Goal: Entertainment & Leisure: Consume media (video, audio)

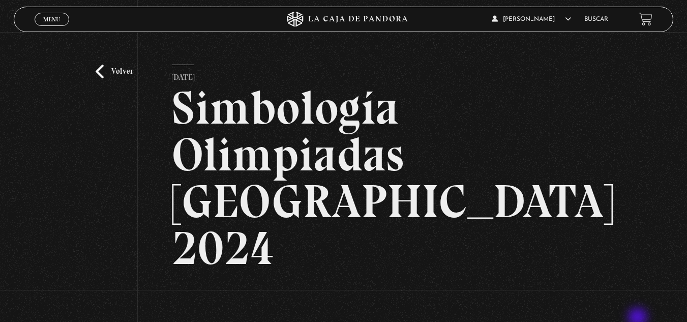
scroll to position [153, 0]
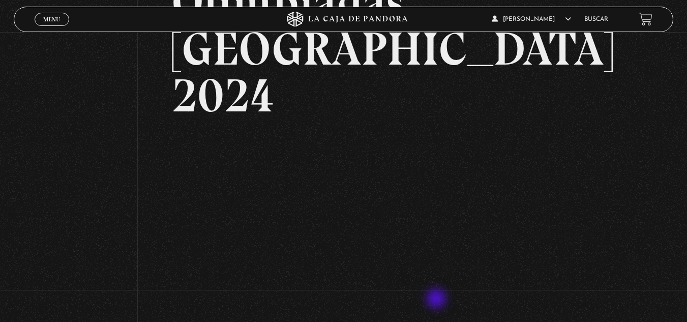
click at [659, 218] on div "Volver [DATE] Simbología Olimpiadas [GEOGRAPHIC_DATA] 2024 WhatsApp Twitter Mes…" at bounding box center [343, 126] width 687 height 495
click at [53, 25] on link "Menu Cerrar" at bounding box center [52, 19] width 35 height 13
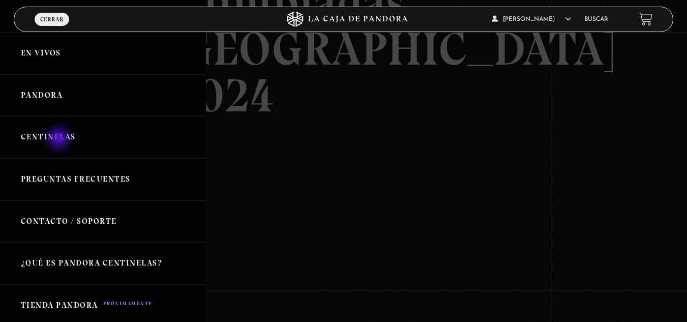
click at [60, 139] on link "Centinelas" at bounding box center [103, 137] width 206 height 42
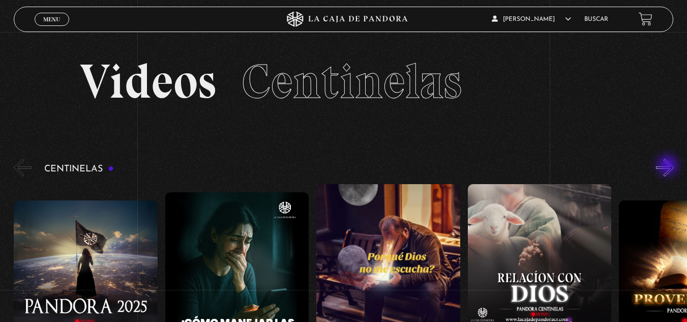
click at [669, 166] on button "»" at bounding box center [665, 168] width 18 height 18
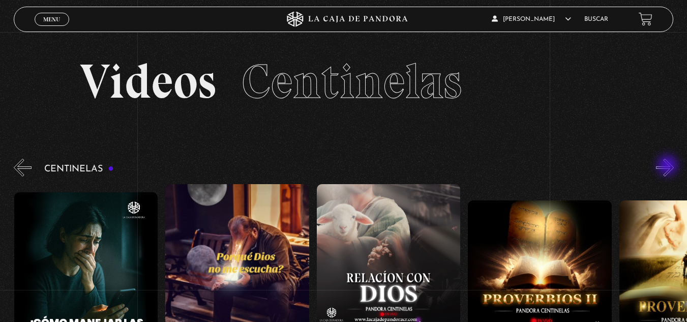
click at [669, 166] on button "»" at bounding box center [665, 168] width 18 height 18
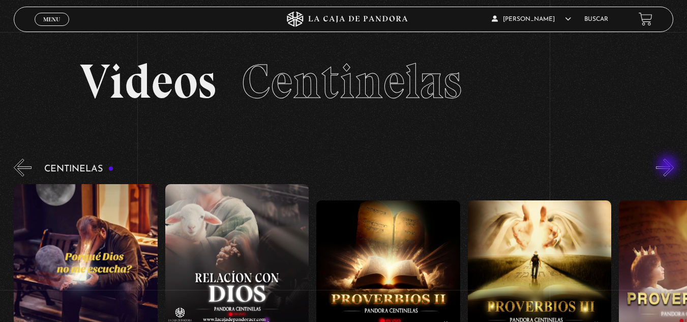
click at [669, 166] on button "»" at bounding box center [665, 168] width 18 height 18
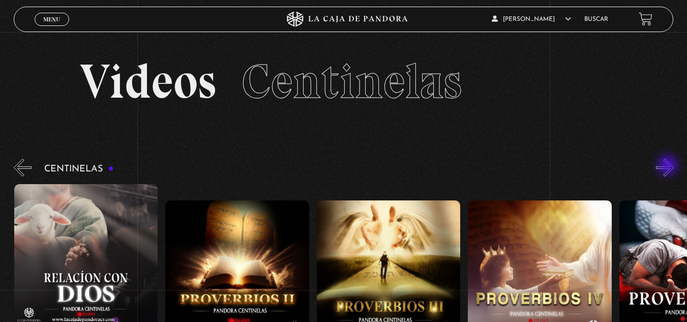
click at [669, 166] on button "»" at bounding box center [665, 168] width 18 height 18
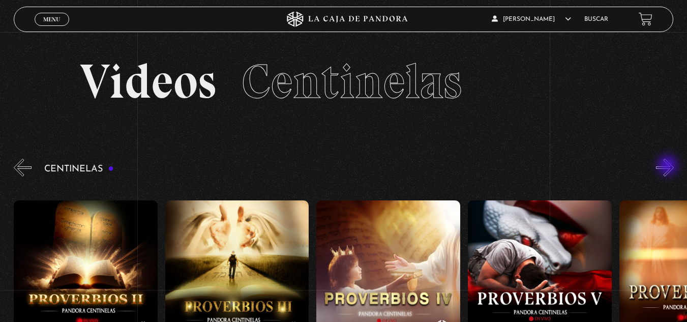
click at [669, 166] on button "»" at bounding box center [665, 168] width 18 height 18
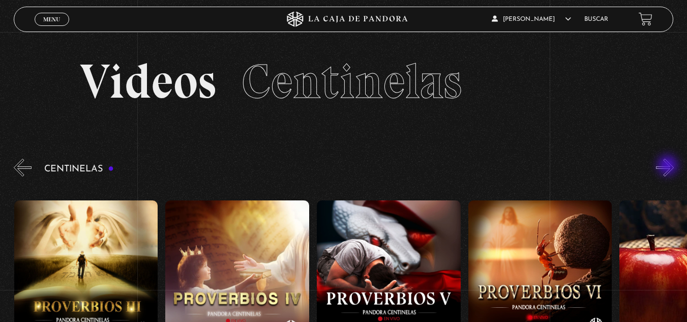
click at [669, 166] on button "»" at bounding box center [665, 168] width 18 height 18
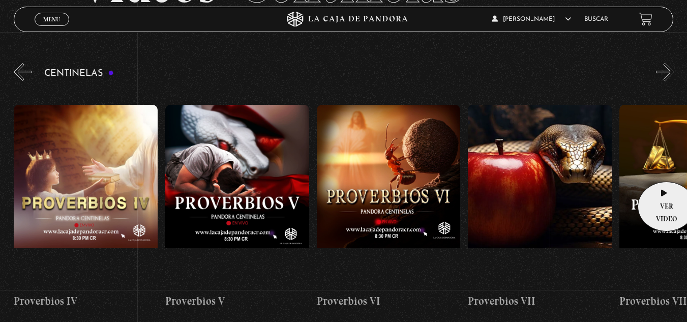
scroll to position [102, 0]
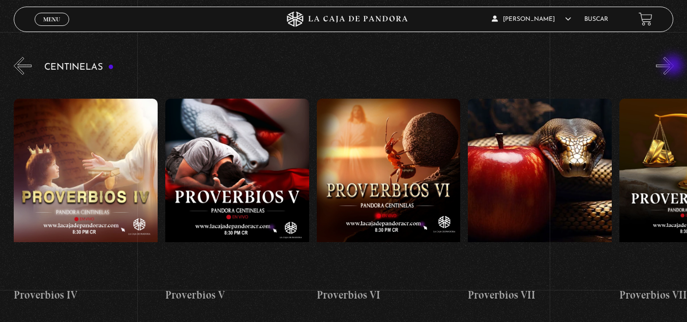
click at [674, 66] on button "»" at bounding box center [665, 66] width 18 height 18
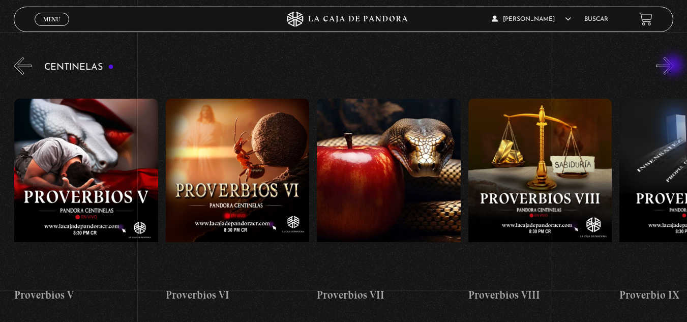
click at [674, 66] on button "»" at bounding box center [665, 66] width 18 height 18
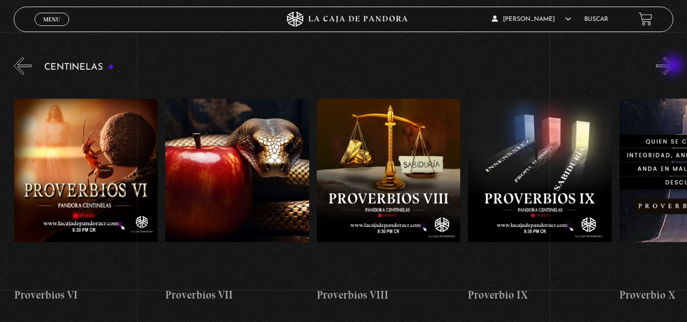
click at [674, 66] on button "»" at bounding box center [665, 66] width 18 height 18
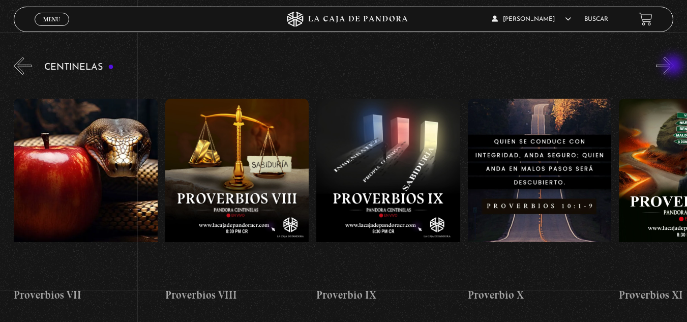
click at [674, 66] on button "»" at bounding box center [665, 66] width 18 height 18
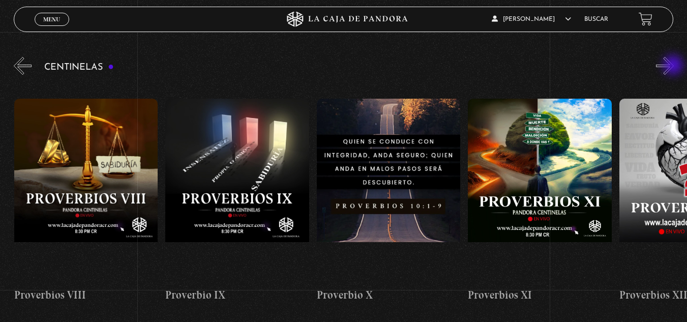
click at [674, 66] on button "»" at bounding box center [665, 66] width 18 height 18
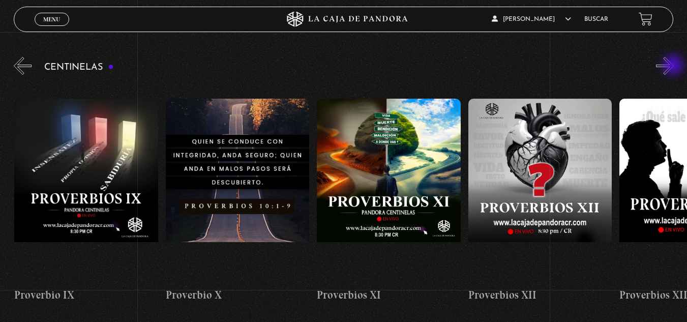
click at [674, 66] on button "»" at bounding box center [665, 66] width 18 height 18
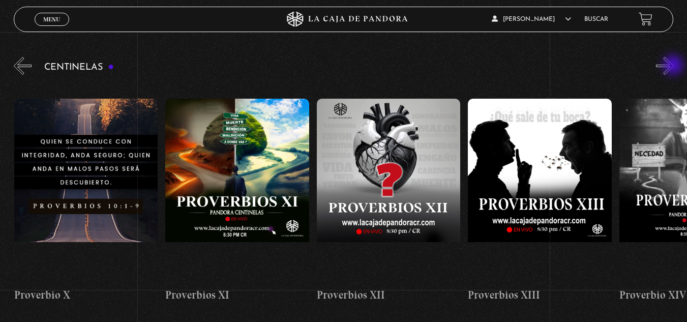
click at [674, 66] on button "»" at bounding box center [665, 66] width 18 height 18
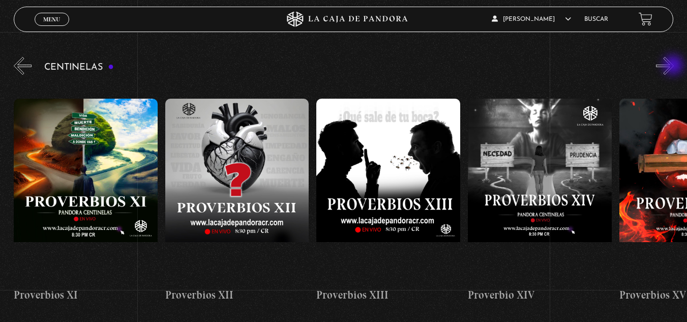
click at [674, 66] on button "»" at bounding box center [665, 66] width 18 height 18
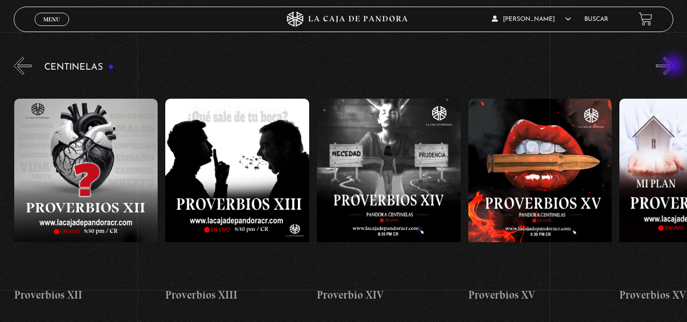
click at [674, 66] on button "»" at bounding box center [665, 66] width 18 height 18
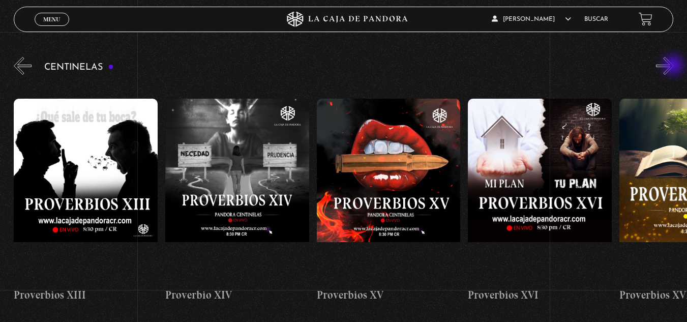
click at [674, 66] on button "»" at bounding box center [665, 66] width 18 height 18
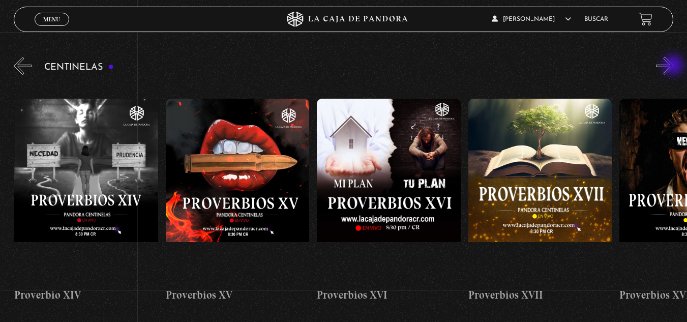
click at [674, 66] on button "»" at bounding box center [665, 66] width 18 height 18
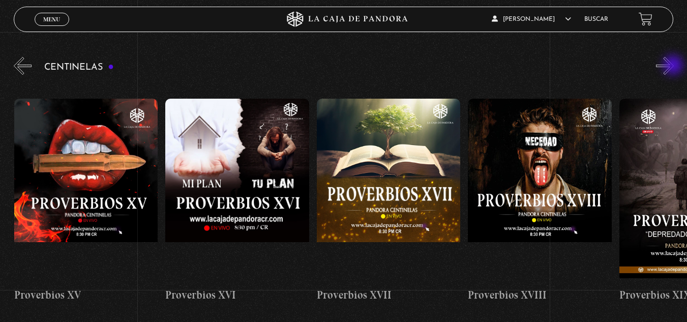
click at [674, 66] on button "»" at bounding box center [665, 66] width 18 height 18
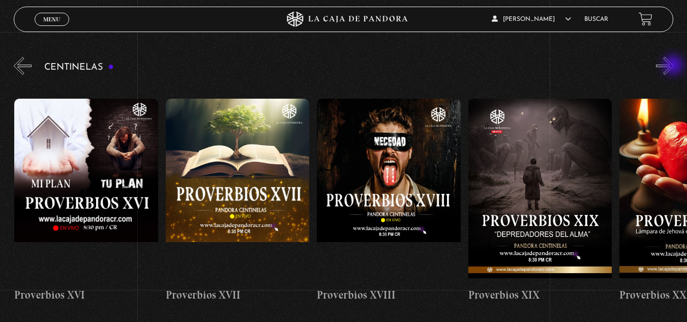
click at [674, 66] on button "»" at bounding box center [665, 66] width 18 height 18
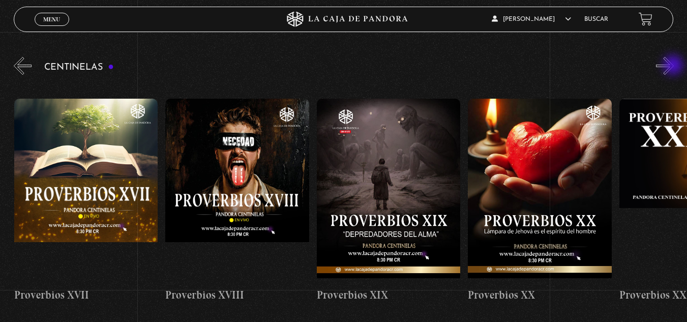
click at [674, 66] on button "»" at bounding box center [665, 66] width 18 height 18
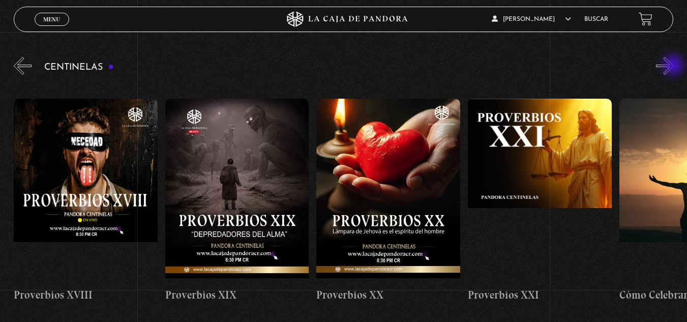
click at [674, 66] on button "»" at bounding box center [665, 66] width 18 height 18
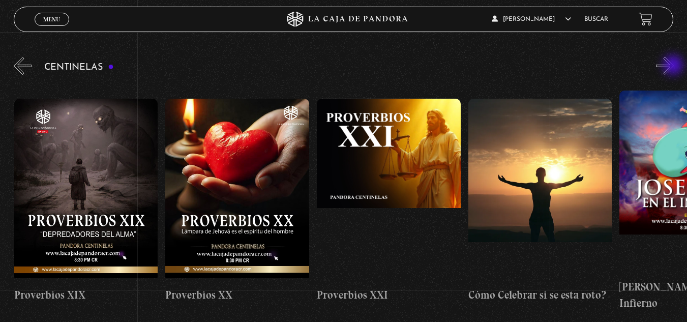
scroll to position [0, 3179]
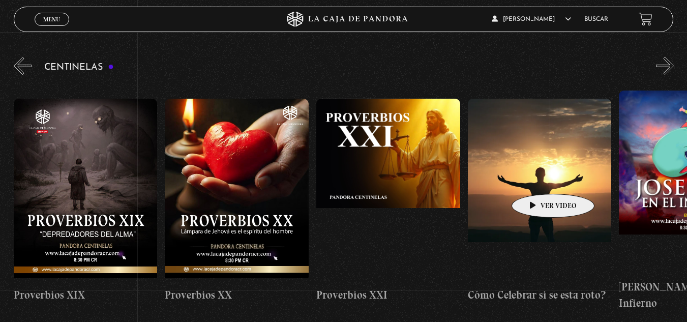
click at [537, 179] on figure at bounding box center [540, 190] width 144 height 183
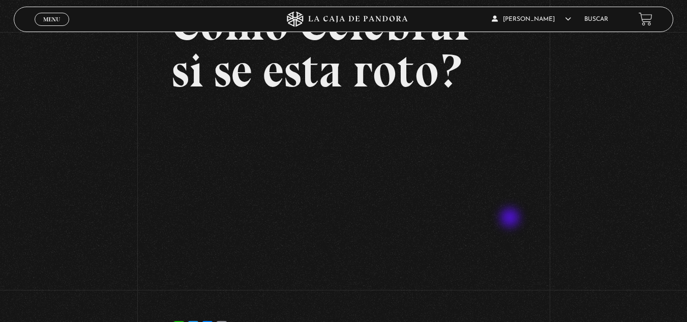
scroll to position [102, 0]
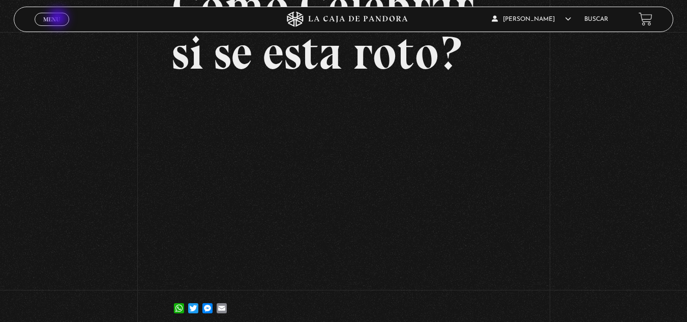
click at [59, 19] on span "Menu" at bounding box center [51, 19] width 17 height 6
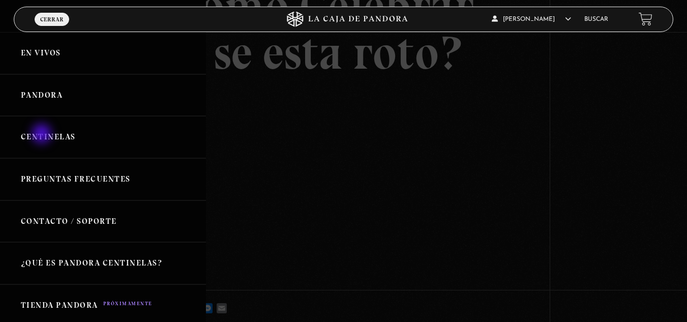
click at [43, 135] on link "Centinelas" at bounding box center [103, 137] width 206 height 42
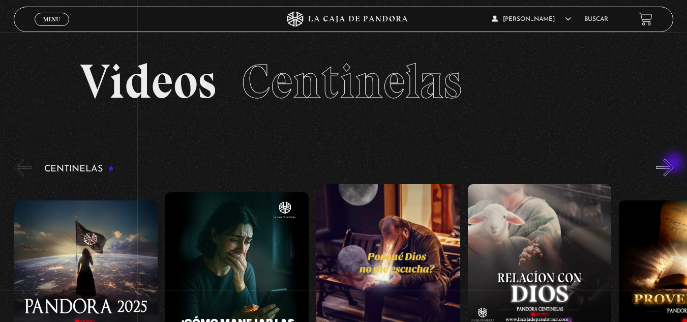
click at [674, 164] on button "»" at bounding box center [665, 168] width 18 height 18
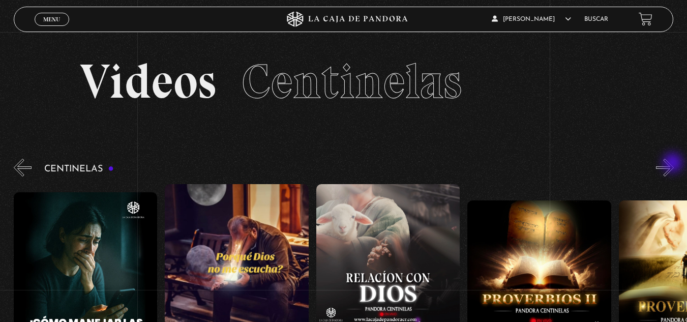
click at [674, 164] on button "»" at bounding box center [665, 168] width 18 height 18
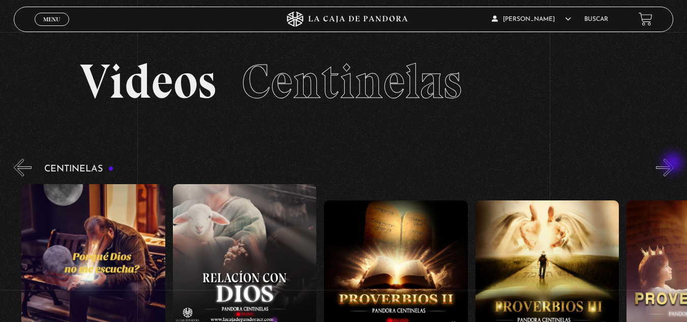
click at [674, 164] on button "»" at bounding box center [665, 168] width 18 height 18
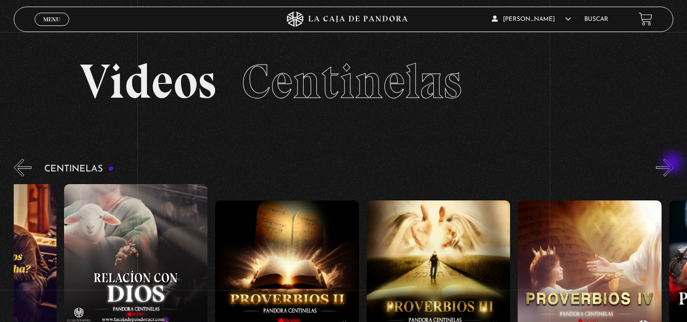
click at [674, 164] on button "»" at bounding box center [665, 168] width 18 height 18
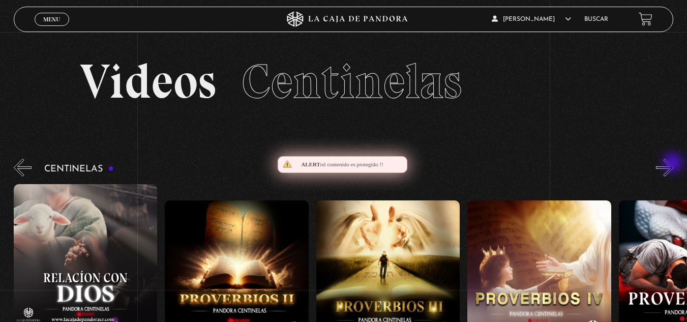
click at [674, 164] on button "»" at bounding box center [665, 168] width 18 height 18
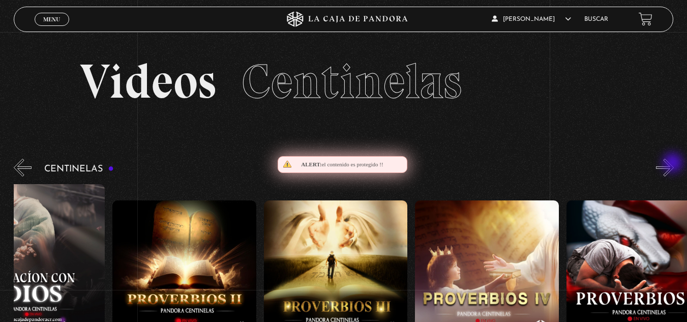
click at [674, 164] on button "»" at bounding box center [665, 168] width 18 height 18
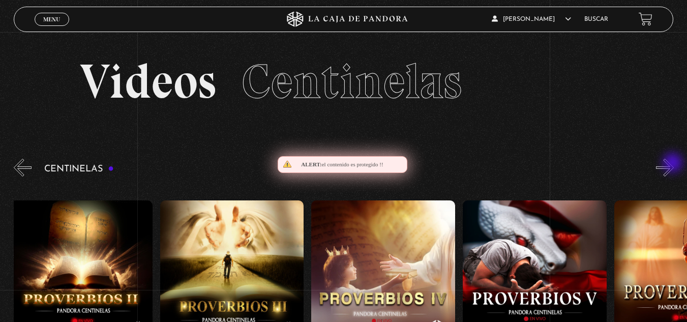
click at [674, 164] on button "»" at bounding box center [665, 168] width 18 height 18
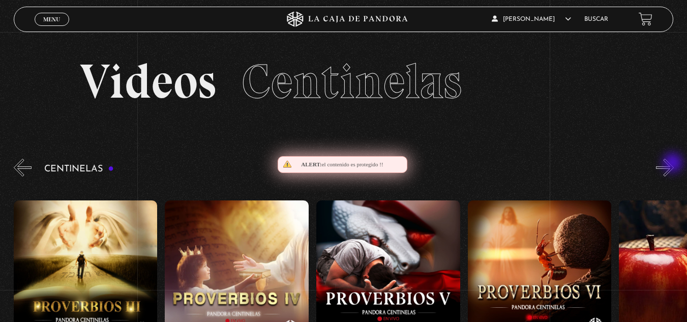
click at [674, 164] on button "»" at bounding box center [665, 168] width 18 height 18
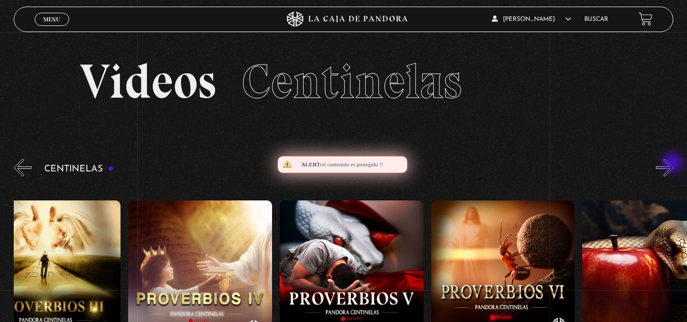
click at [674, 164] on button "»" at bounding box center [665, 168] width 18 height 18
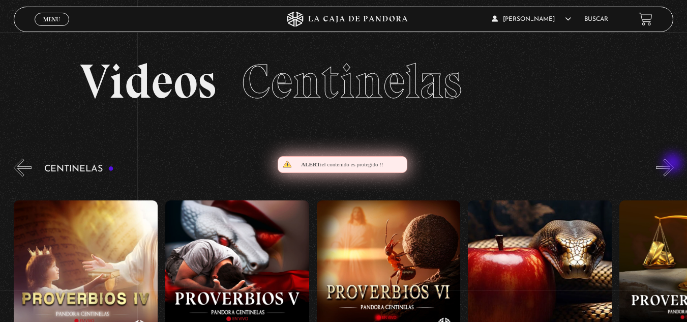
click at [674, 164] on button "»" at bounding box center [665, 168] width 18 height 18
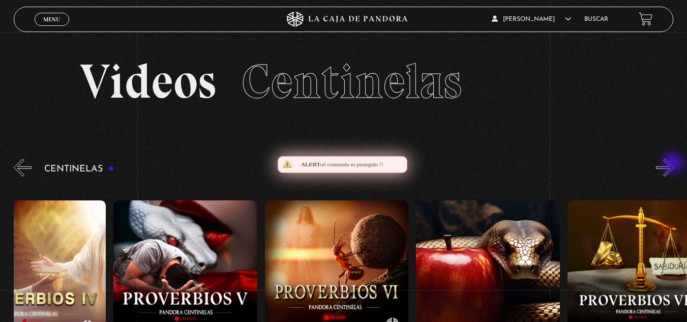
click at [674, 164] on button "»" at bounding box center [665, 168] width 18 height 18
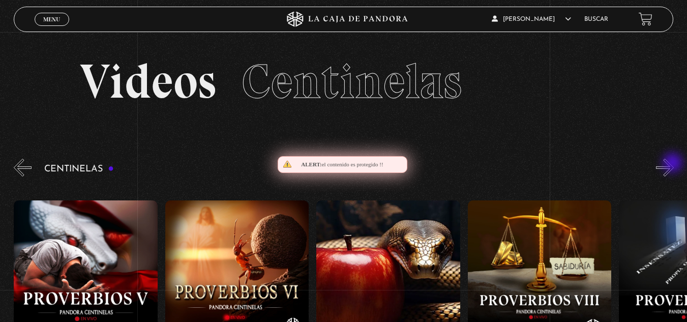
click at [674, 164] on button "»" at bounding box center [665, 168] width 18 height 18
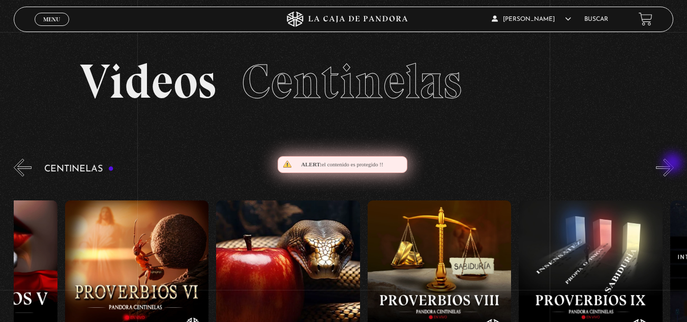
click at [674, 164] on button "»" at bounding box center [665, 168] width 18 height 18
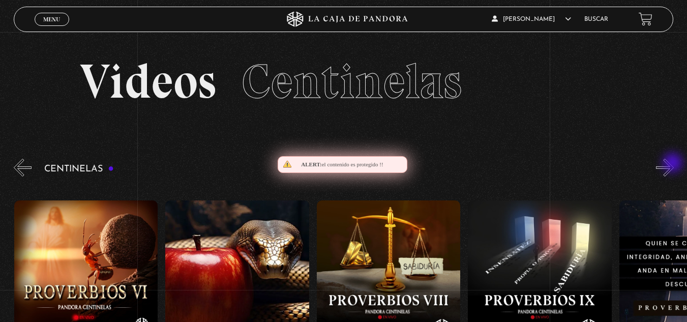
click at [674, 164] on button "»" at bounding box center [665, 168] width 18 height 18
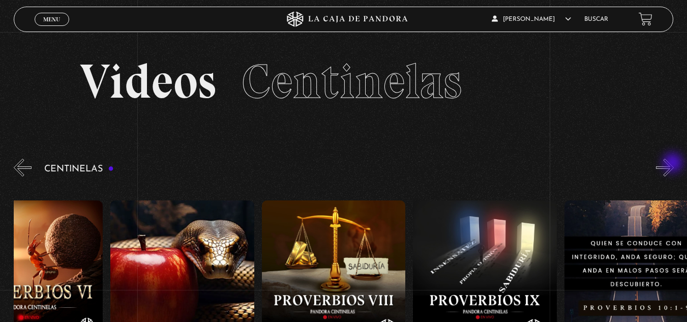
click at [674, 164] on button "»" at bounding box center [665, 168] width 18 height 18
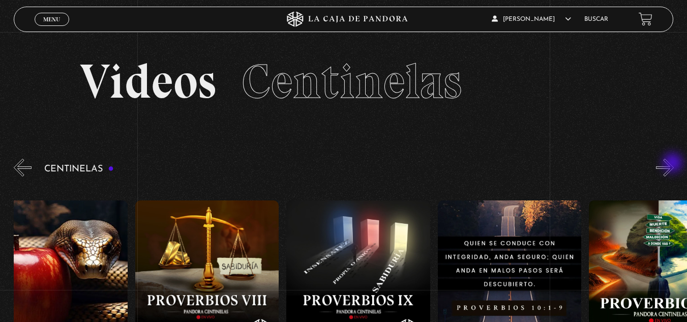
click at [674, 164] on button "»" at bounding box center [665, 168] width 18 height 18
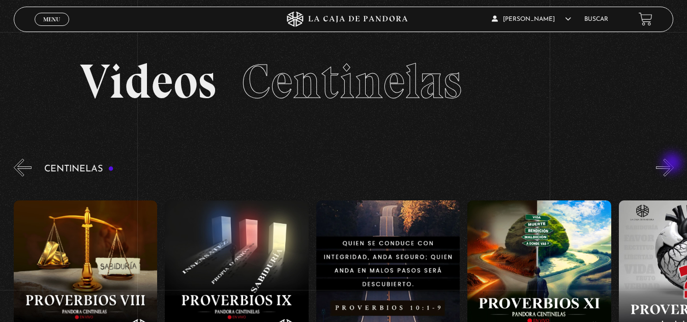
click at [674, 164] on button "»" at bounding box center [665, 168] width 18 height 18
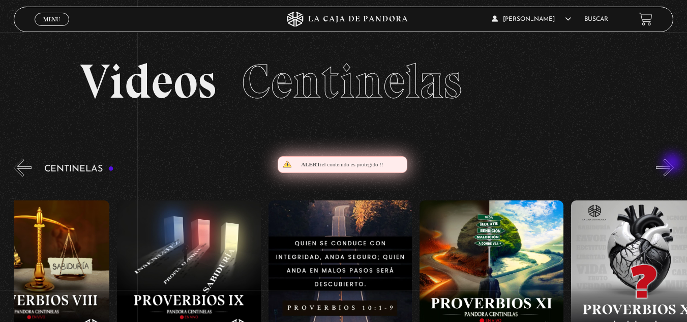
click at [674, 164] on button "»" at bounding box center [665, 168] width 18 height 18
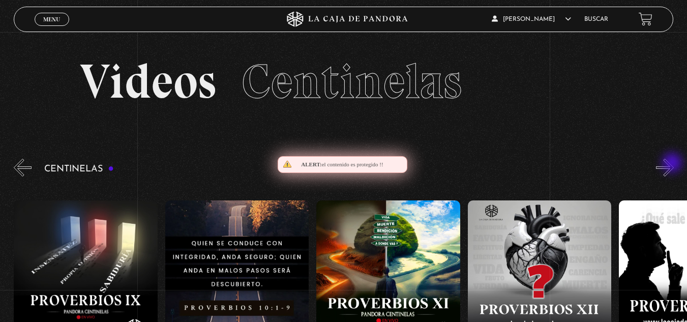
click at [674, 164] on button "»" at bounding box center [665, 168] width 18 height 18
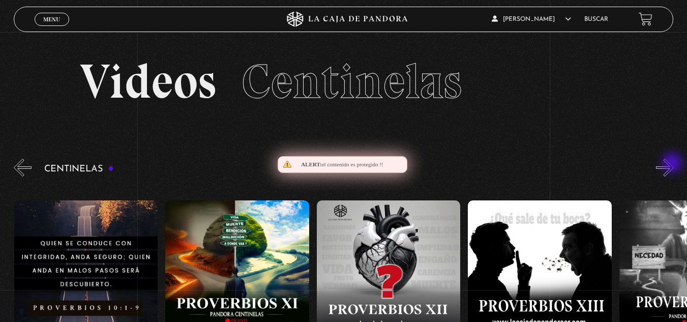
click at [674, 164] on button "»" at bounding box center [665, 168] width 18 height 18
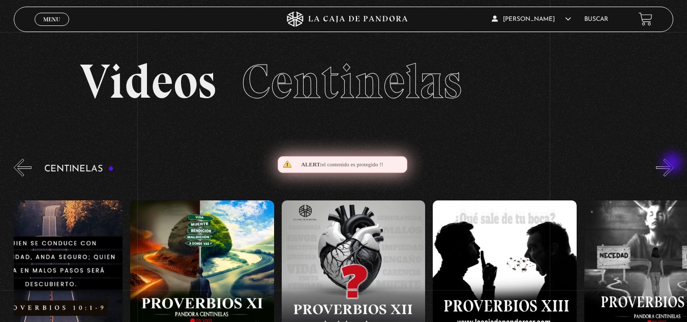
click at [674, 164] on button "»" at bounding box center [665, 168] width 18 height 18
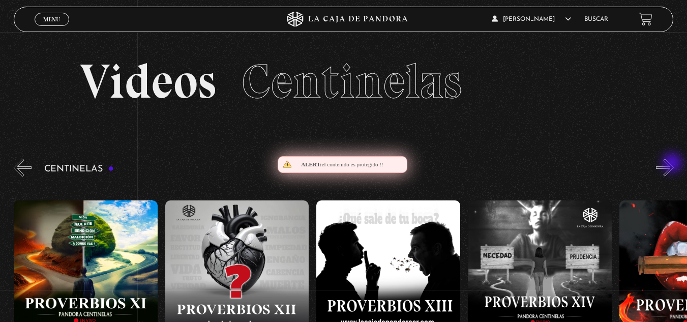
click at [674, 164] on button "»" at bounding box center [665, 168] width 18 height 18
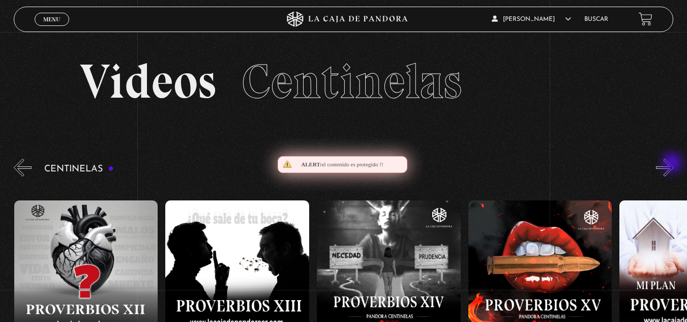
click at [674, 164] on button "»" at bounding box center [665, 168] width 18 height 18
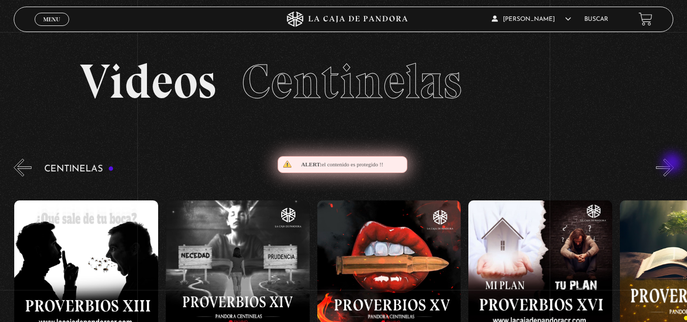
scroll to position [0, 2271]
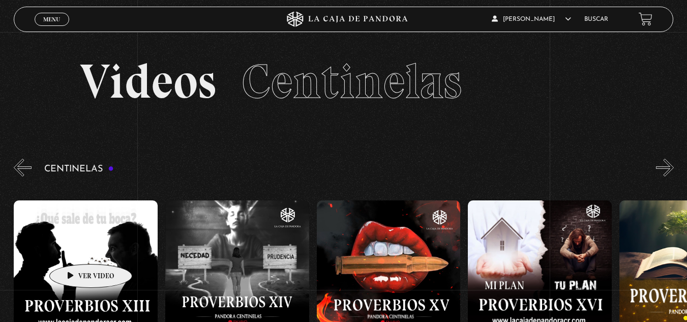
click at [75, 249] on figure at bounding box center [86, 291] width 144 height 183
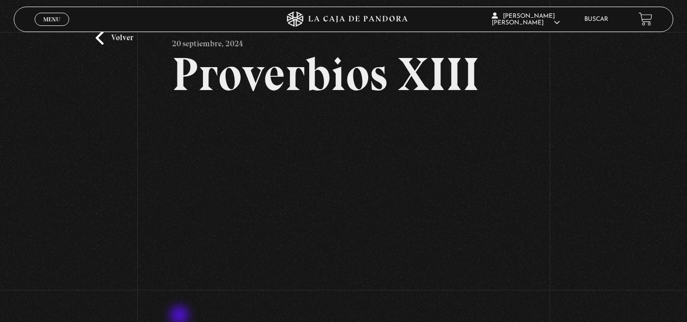
scroll to position [51, 0]
